Goal: Find specific page/section: Find specific page/section

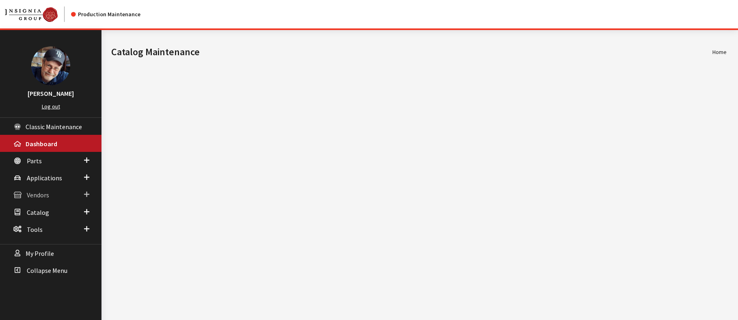
click at [33, 191] on span "Vendors" at bounding box center [38, 195] width 22 height 8
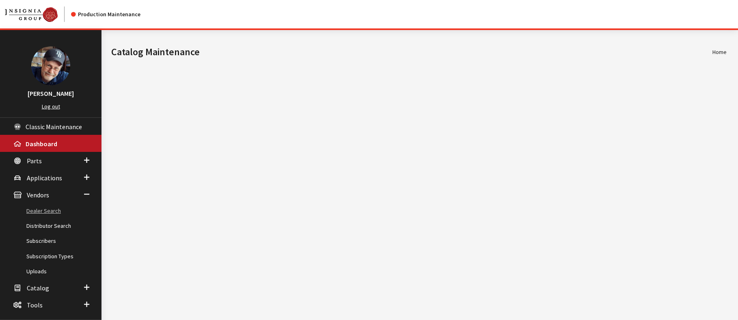
click at [41, 209] on link "Dealer Search" at bounding box center [50, 210] width 101 height 15
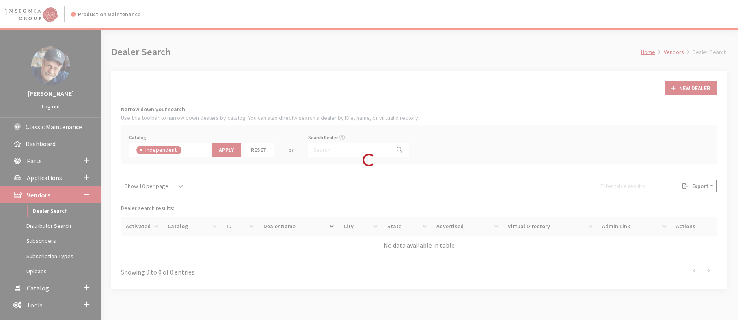
scroll to position [58, 0]
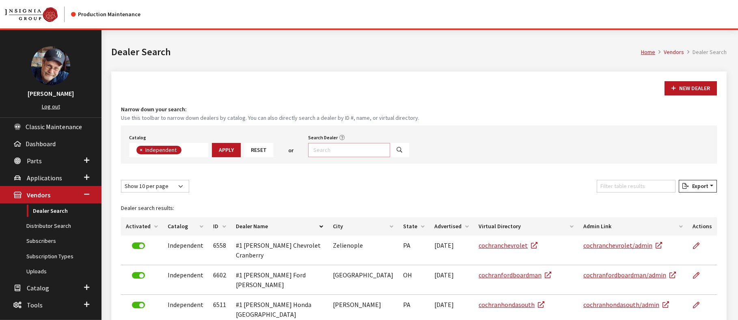
click at [342, 151] on input "Search Dealer" at bounding box center [349, 150] width 82 height 14
paste input "bachmanvolkswagen"
type input "bachmanvolkswagen"
click at [397, 150] on icon "Search" at bounding box center [400, 150] width 6 height 6
select select
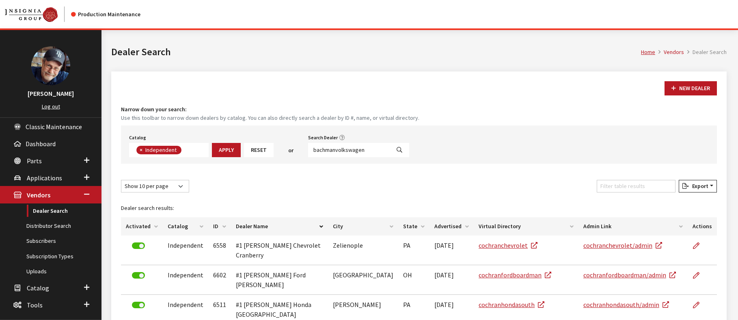
scroll to position [85, 0]
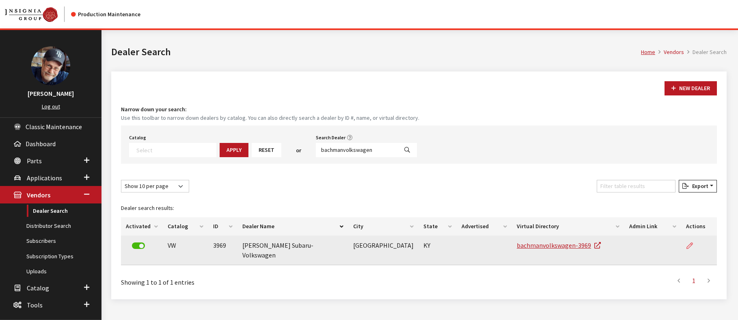
click at [688, 245] on icon at bounding box center [689, 246] width 6 height 6
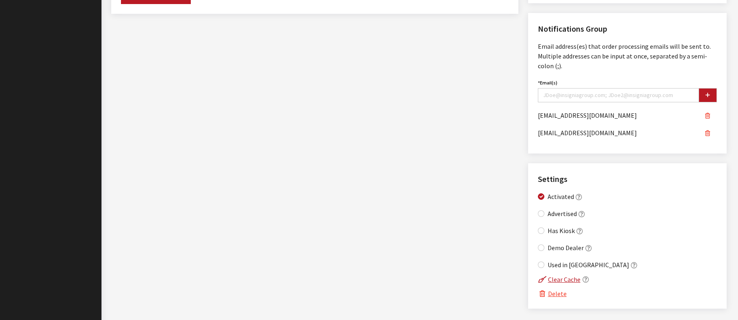
scroll to position [579, 0]
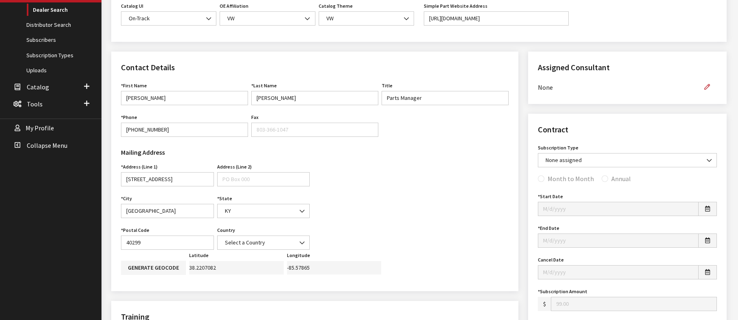
scroll to position [201, 0]
